Goal: Task Accomplishment & Management: Manage account settings

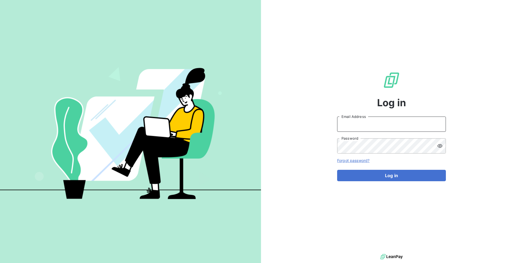
click at [362, 124] on input "Email Address" at bounding box center [391, 124] width 109 height 15
type input "[EMAIL_ADDRESS][DOMAIN_NAME]"
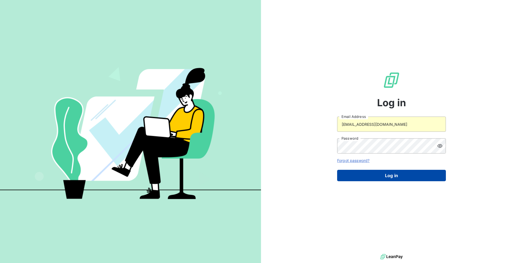
click at [370, 173] on button "Log in" at bounding box center [391, 175] width 109 height 11
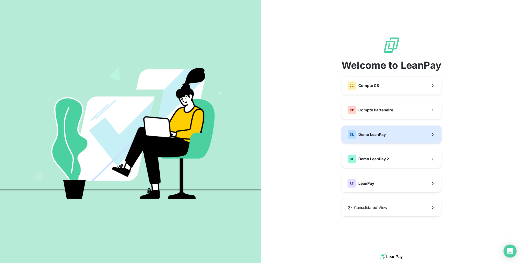
click at [386, 137] on button "DL Demo LeanPay" at bounding box center [391, 134] width 100 height 18
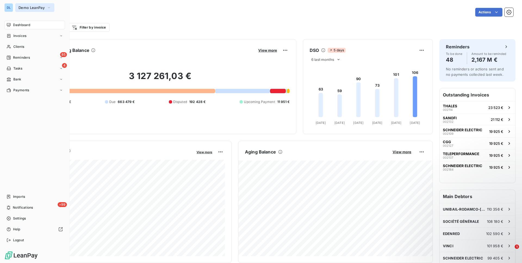
click at [34, 12] on button "Demo LeanPay" at bounding box center [34, 7] width 39 height 9
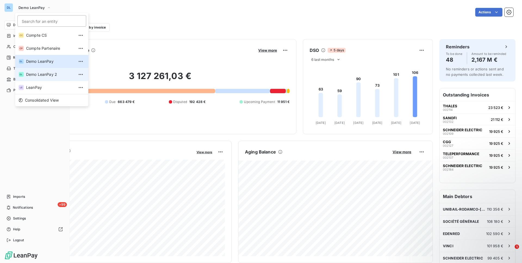
click at [38, 79] on li "DL Demo LeanPay 2" at bounding box center [51, 74] width 73 height 13
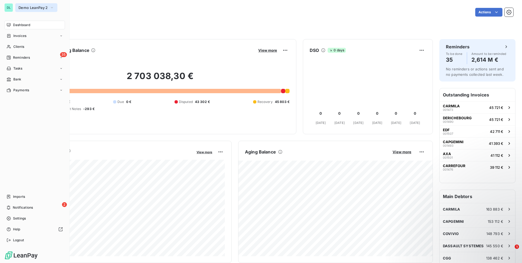
click at [35, 10] on span "Demo LeanPay 2" at bounding box center [32, 7] width 29 height 4
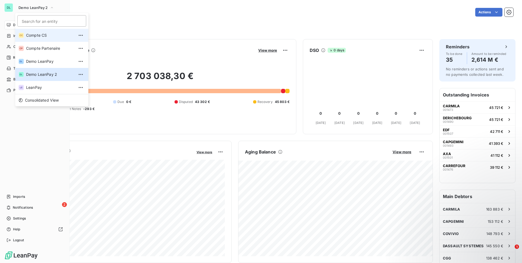
click at [40, 33] on span "Compte CS" at bounding box center [50, 35] width 48 height 5
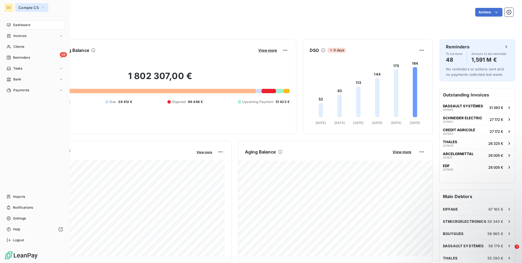
click at [27, 11] on button "Compte CS" at bounding box center [31, 7] width 33 height 9
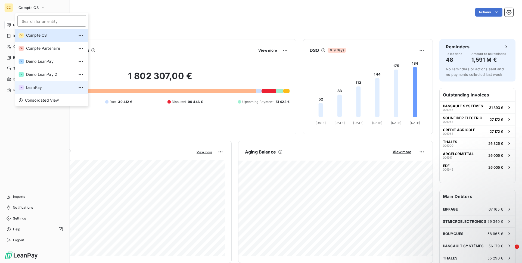
click at [41, 86] on span "LeanPay" at bounding box center [50, 87] width 48 height 5
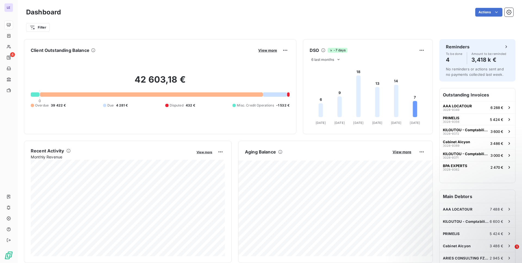
scroll to position [21, 0]
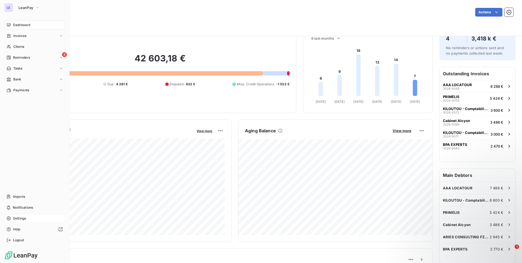
click at [20, 222] on div "Settings" at bounding box center [34, 218] width 61 height 9
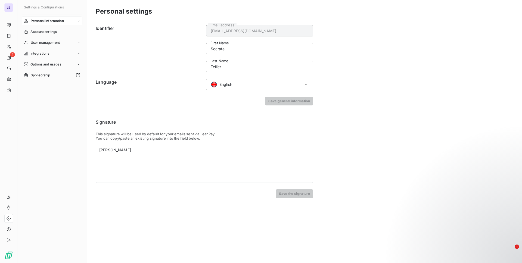
click at [254, 86] on div "English" at bounding box center [259, 84] width 107 height 11
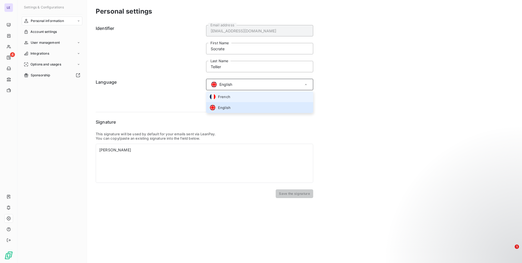
click at [244, 100] on li "French" at bounding box center [259, 96] width 107 height 11
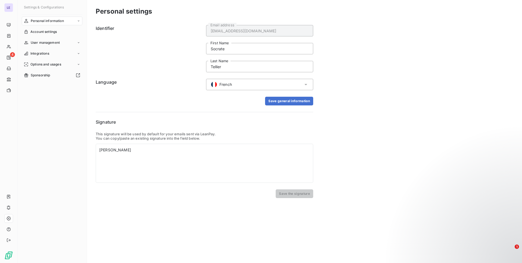
click at [274, 105] on div "Identifier [EMAIL_ADDRESS][DOMAIN_NAME] Email address Socrate First Name [PERSO…" at bounding box center [204, 110] width 217 height 175
click at [271, 102] on button "Save general information" at bounding box center [289, 101] width 48 height 9
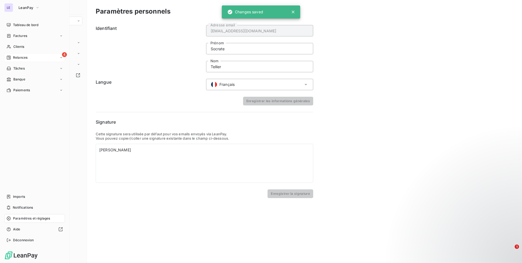
click at [15, 58] on span "Relances" at bounding box center [20, 57] width 14 height 5
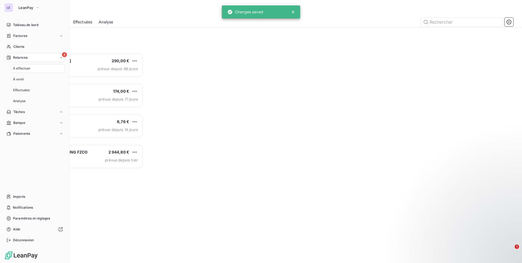
scroll to position [0, 0]
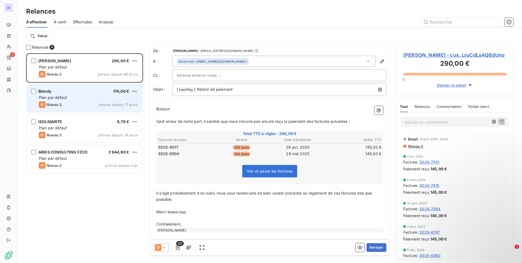
click at [98, 96] on div "Plan par défaut" at bounding box center [88, 97] width 99 height 5
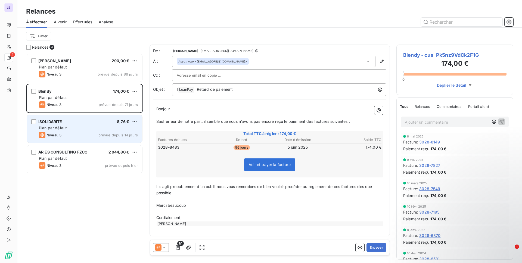
click at [93, 126] on div "Plan par défaut" at bounding box center [88, 127] width 99 height 5
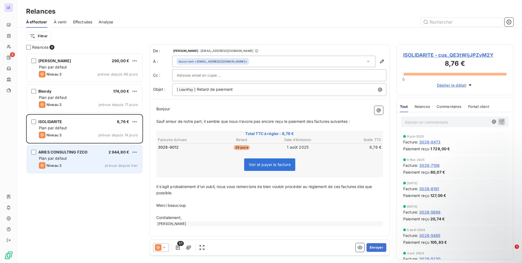
click at [88, 152] on div "ARIES CONSULTING FZCO 2 944,80 €" at bounding box center [88, 152] width 99 height 5
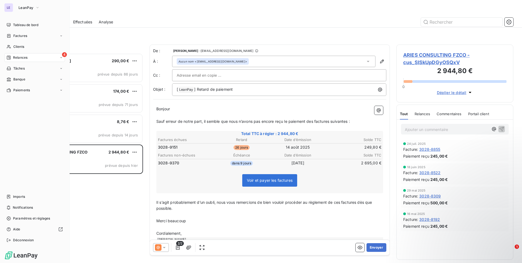
click at [8, 19] on div "LE LeanPay Tableau de bord Factures Clients 4 Relances Tâches Banque Paiements …" at bounding box center [35, 131] width 70 height 263
click at [25, 22] on div "Tableau de bord" at bounding box center [34, 25] width 61 height 9
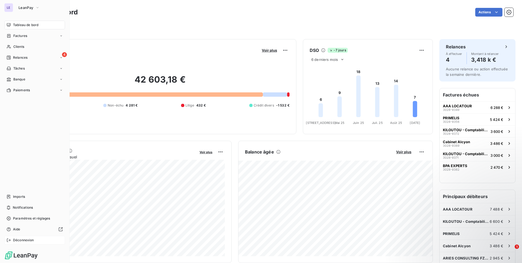
click at [33, 240] on span "Déconnexion" at bounding box center [23, 240] width 21 height 5
